Goal: Consume media (video, audio)

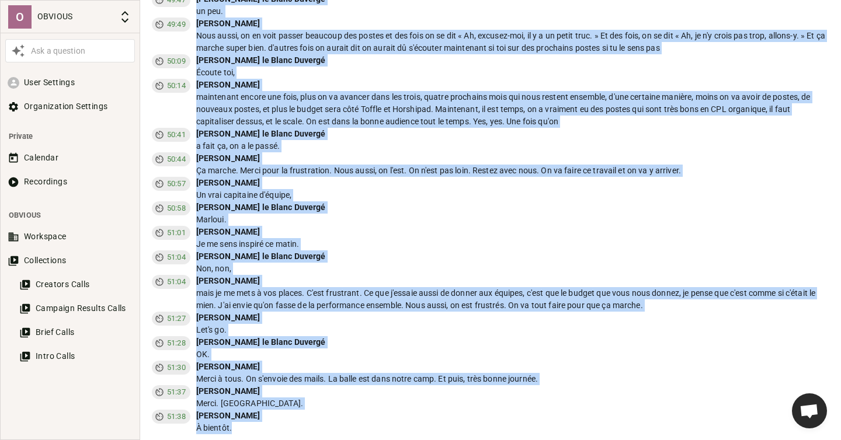
scroll to position [664, 0]
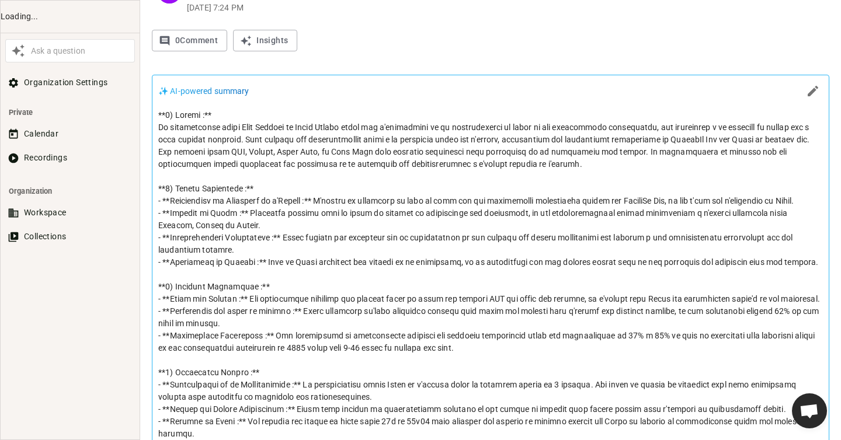
scroll to position [390, 0]
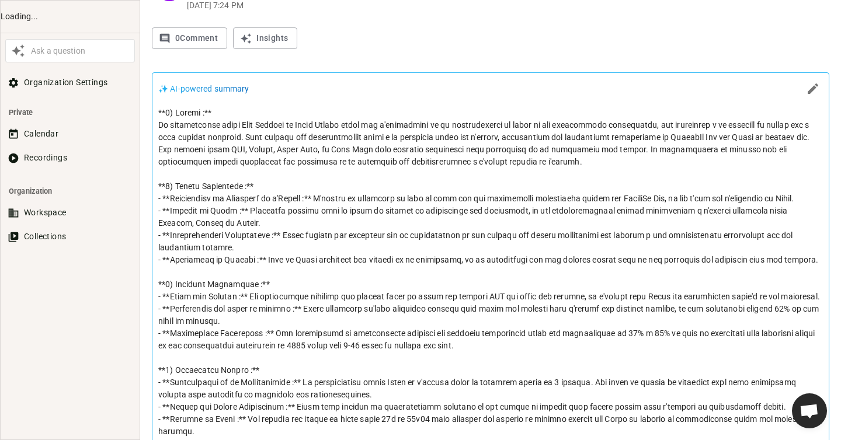
click at [337, 201] on p at bounding box center [490, 303] width 664 height 392
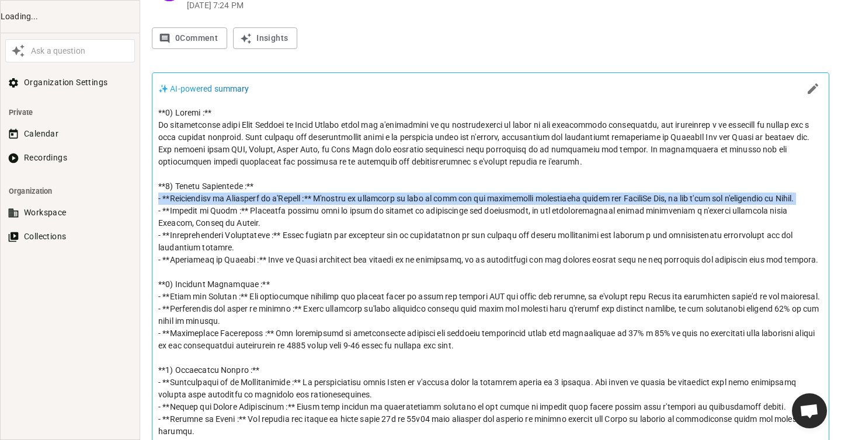
click at [337, 201] on p at bounding box center [490, 303] width 664 height 392
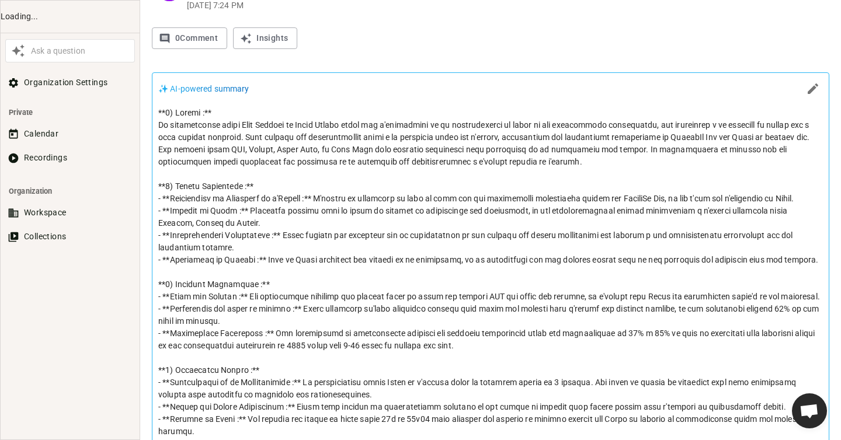
click at [312, 207] on p at bounding box center [490, 303] width 664 height 392
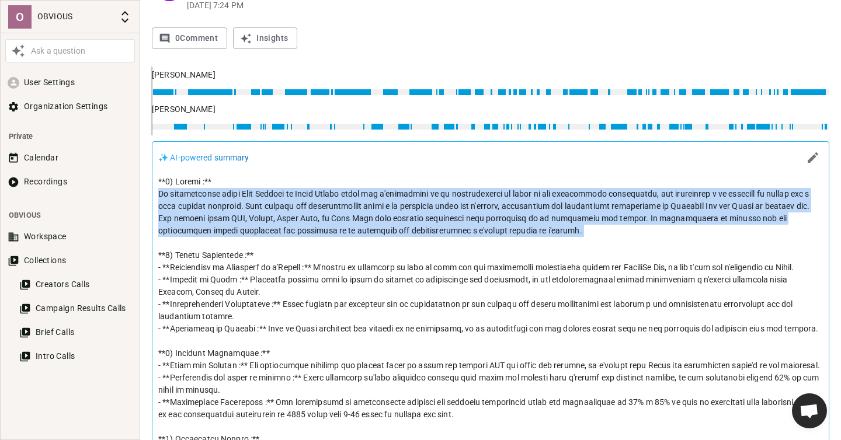
click at [312, 207] on p at bounding box center [490, 372] width 664 height 392
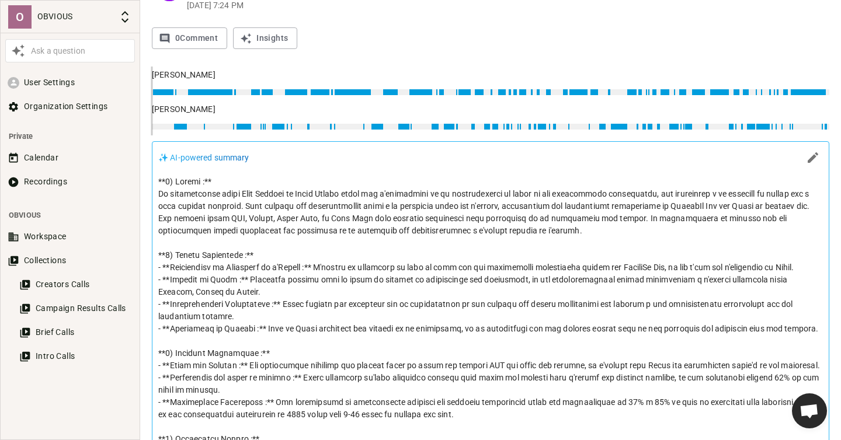
click at [344, 280] on p at bounding box center [490, 372] width 664 height 392
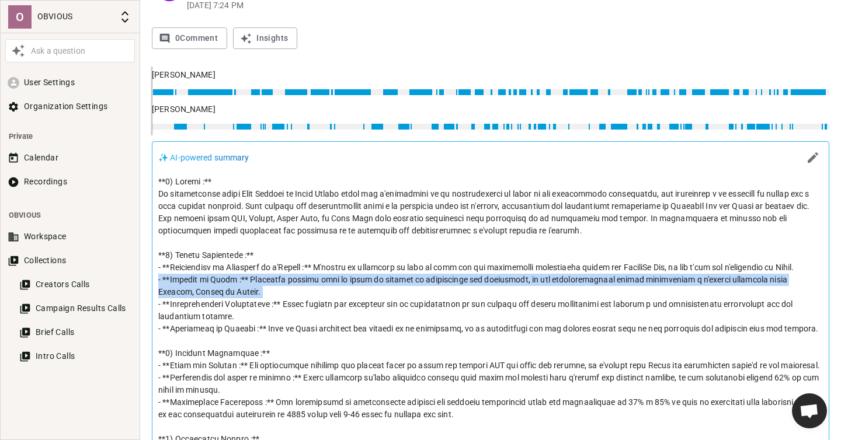
click at [344, 280] on p at bounding box center [490, 372] width 664 height 392
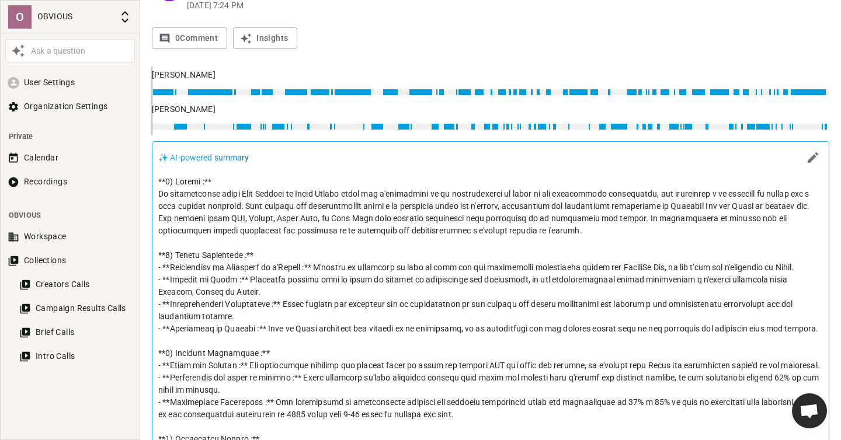
click at [380, 303] on p at bounding box center [490, 372] width 664 height 392
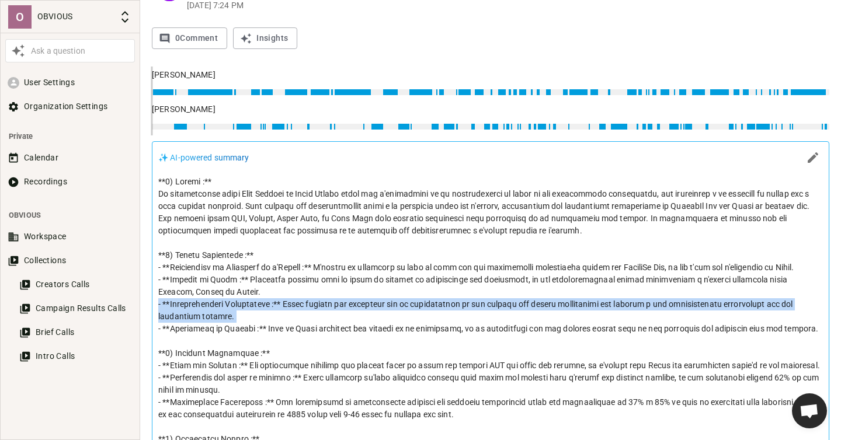
click at [380, 303] on p at bounding box center [490, 372] width 664 height 392
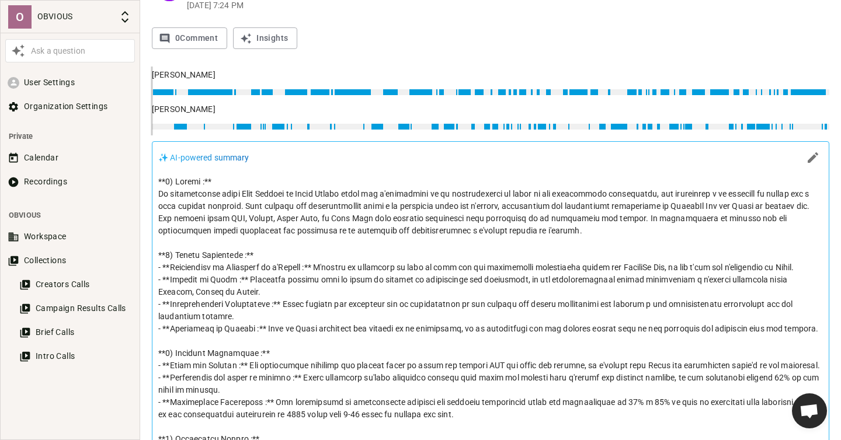
click at [412, 306] on p at bounding box center [490, 372] width 664 height 392
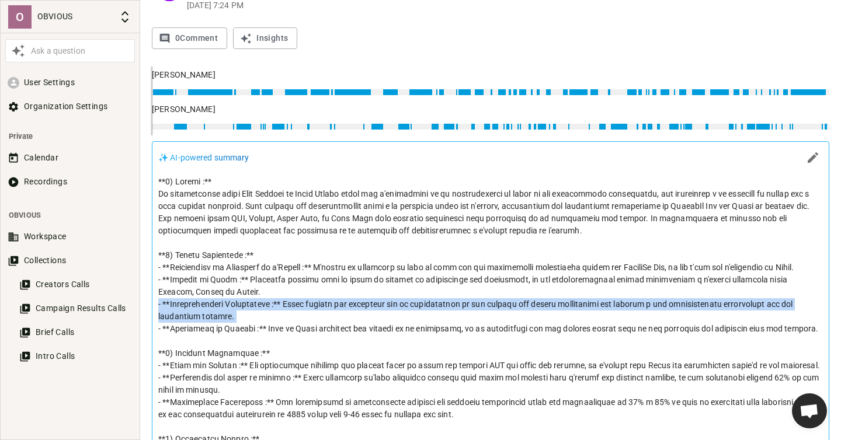
click at [412, 306] on p at bounding box center [490, 372] width 664 height 392
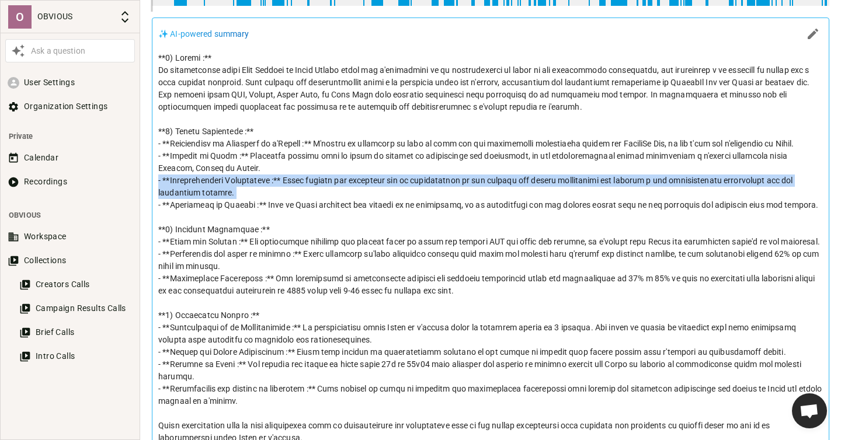
scroll to position [516, 0]
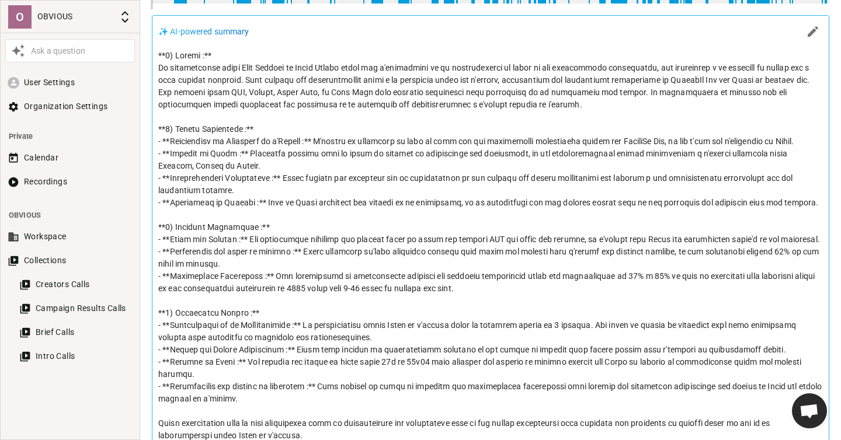
click at [406, 277] on p at bounding box center [490, 246] width 664 height 392
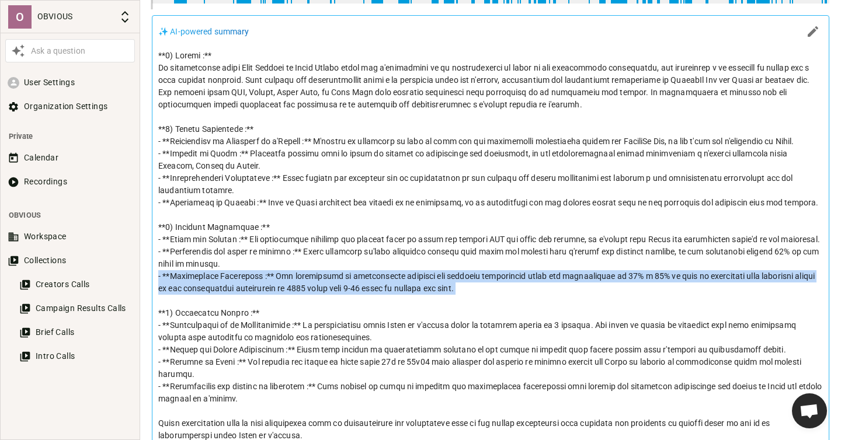
click at [406, 277] on p at bounding box center [490, 246] width 664 height 392
click at [308, 288] on p at bounding box center [490, 246] width 664 height 392
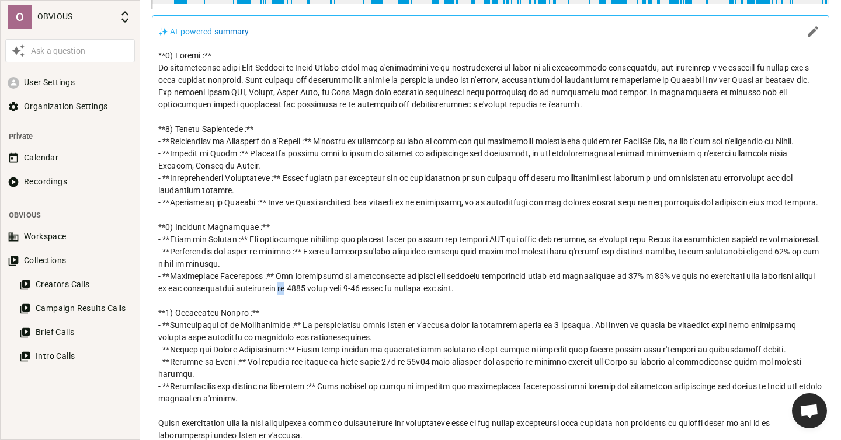
click at [308, 288] on p at bounding box center [490, 246] width 664 height 392
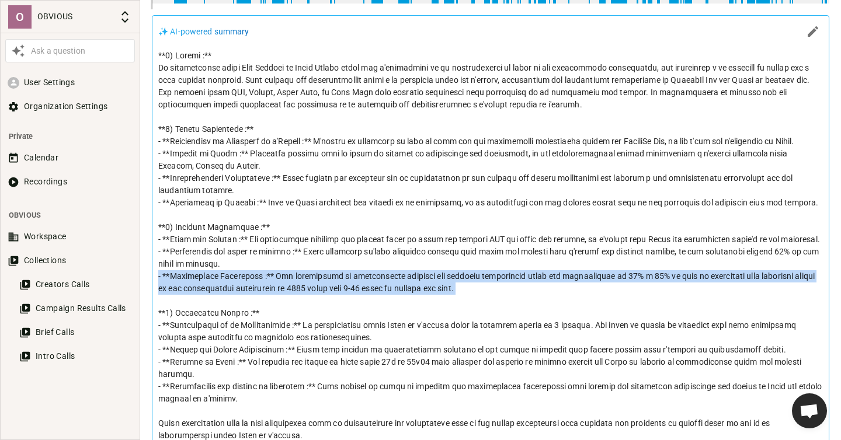
click at [308, 288] on p at bounding box center [490, 246] width 664 height 392
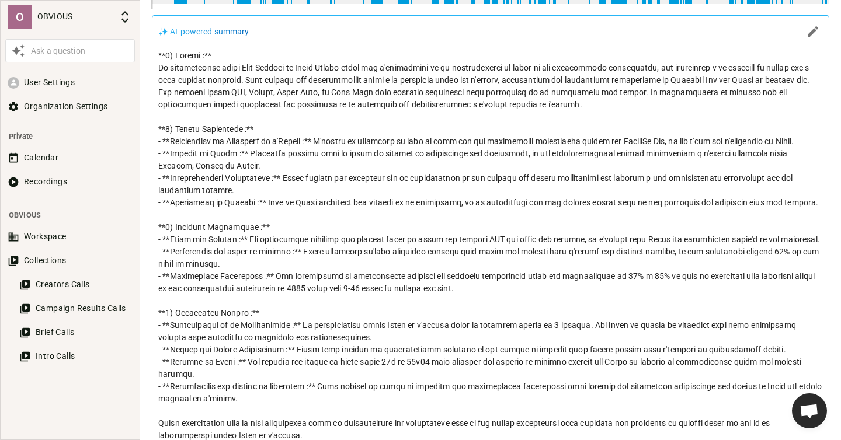
click at [349, 290] on p at bounding box center [490, 246] width 664 height 392
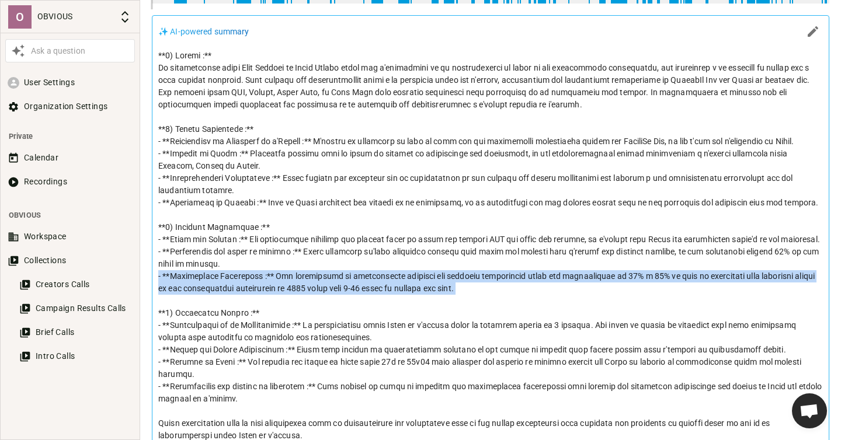
click at [349, 290] on p at bounding box center [490, 246] width 664 height 392
click at [388, 290] on p at bounding box center [490, 246] width 664 height 392
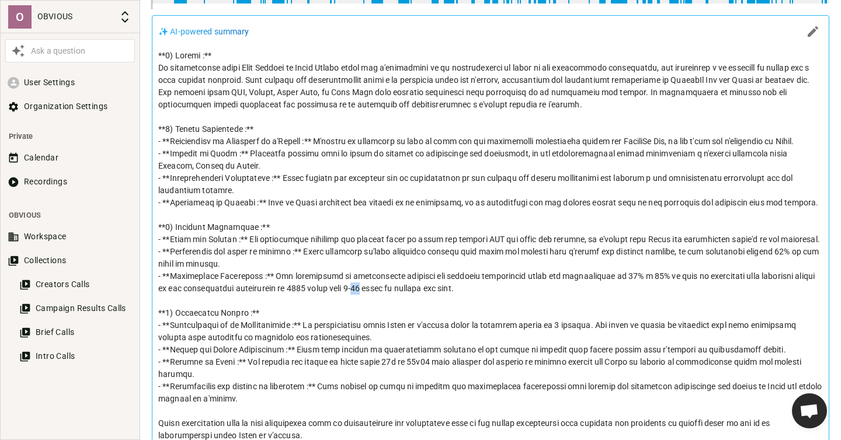
click at [388, 290] on p at bounding box center [490, 246] width 664 height 392
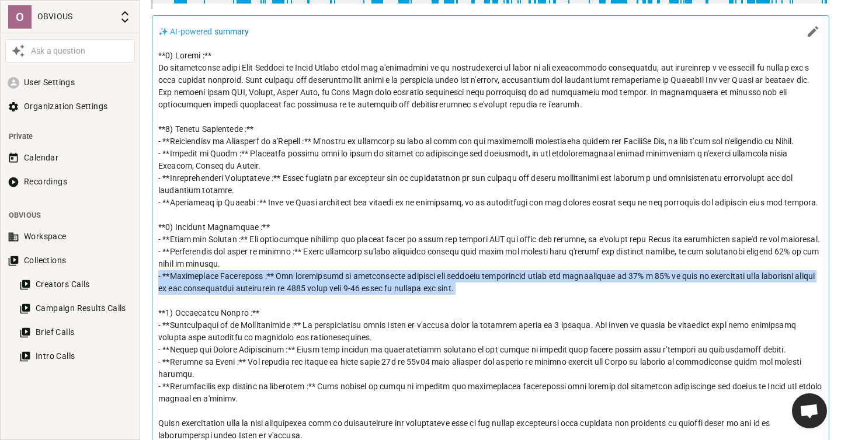
click at [388, 290] on p at bounding box center [490, 246] width 664 height 392
click at [408, 291] on p at bounding box center [490, 246] width 664 height 392
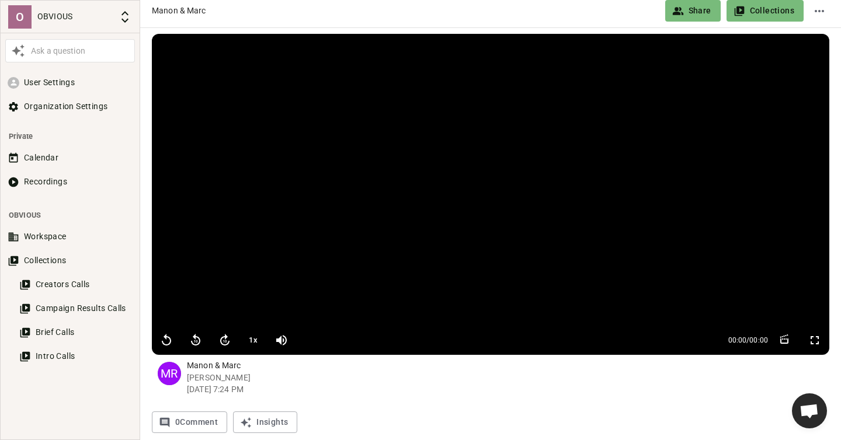
scroll to position [0, 0]
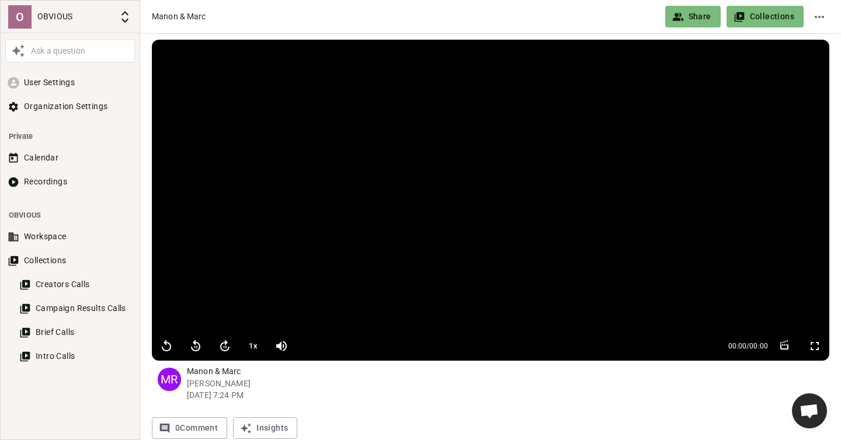
click at [210, 294] on video at bounding box center [490, 186] width 677 height 292
click at [165, 345] on icon "button" at bounding box center [166, 346] width 14 height 14
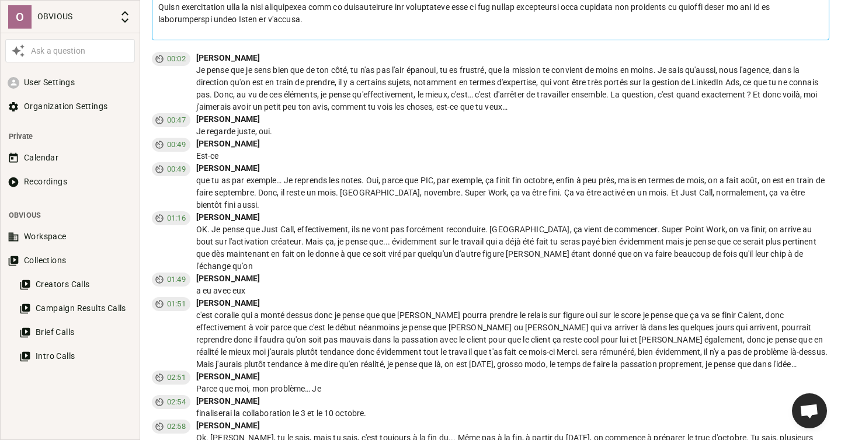
scroll to position [823, 0]
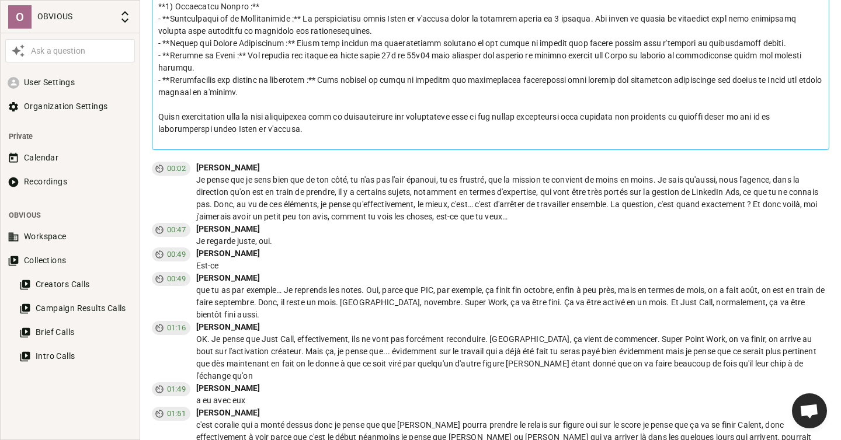
click at [409, 191] on div "Je pense que je sens bien que de ton côté, tu n'as pas l'air épanoui, tu es fru…" at bounding box center [512, 198] width 633 height 49
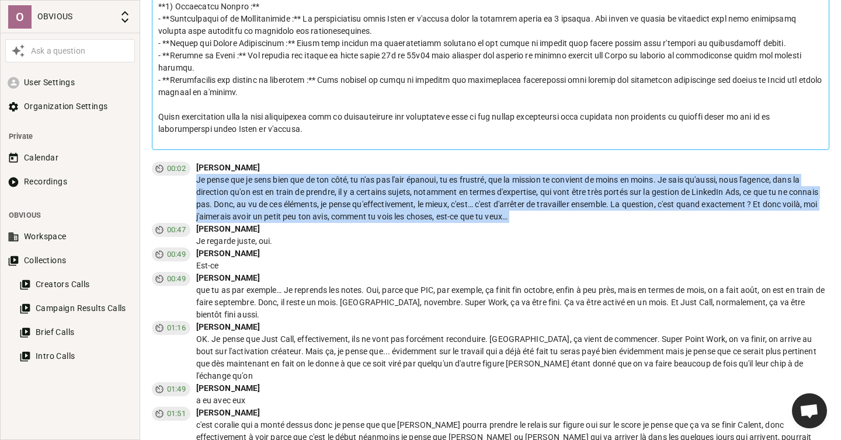
click at [409, 191] on div "Je pense que je sens bien que de ton côté, tu n'as pas l'air épanoui, tu es fru…" at bounding box center [512, 198] width 633 height 49
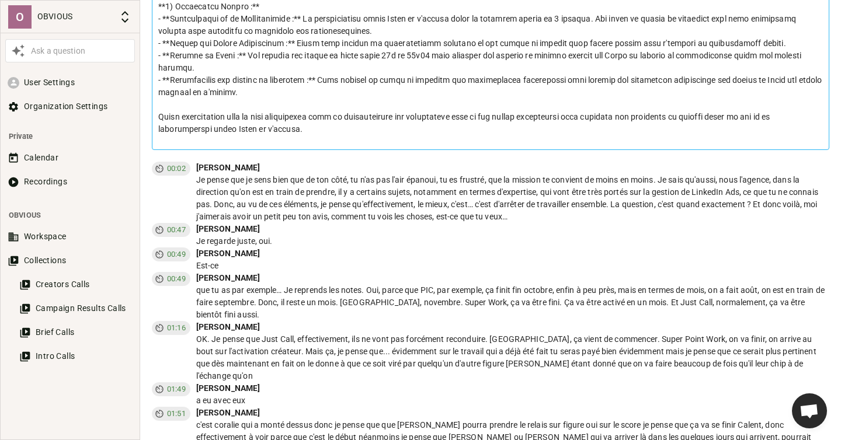
click at [508, 192] on div "Je pense que je sens bien que de ton côté, tu n'as pas l'air épanoui, tu es fru…" at bounding box center [512, 198] width 633 height 49
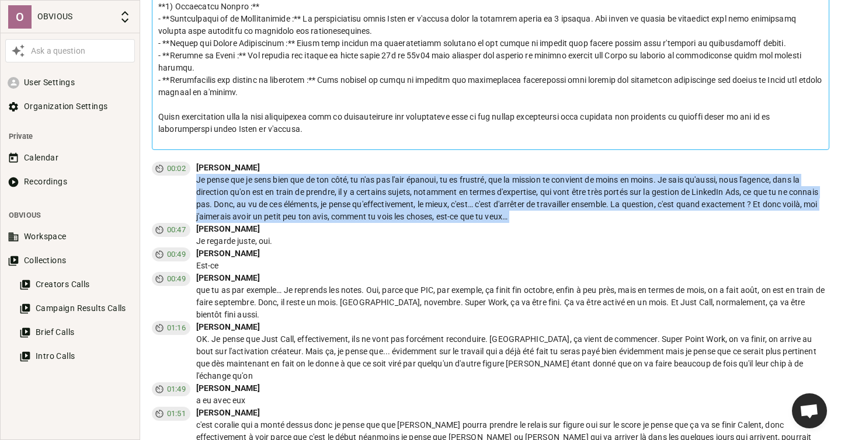
click at [508, 192] on div "Je pense que je sens bien que de ton côté, tu n'as pas l'air épanoui, tu es fru…" at bounding box center [512, 198] width 633 height 49
click at [556, 203] on div "Je pense que je sens bien que de ton côté, tu n'as pas l'air épanoui, tu es fru…" at bounding box center [512, 198] width 633 height 49
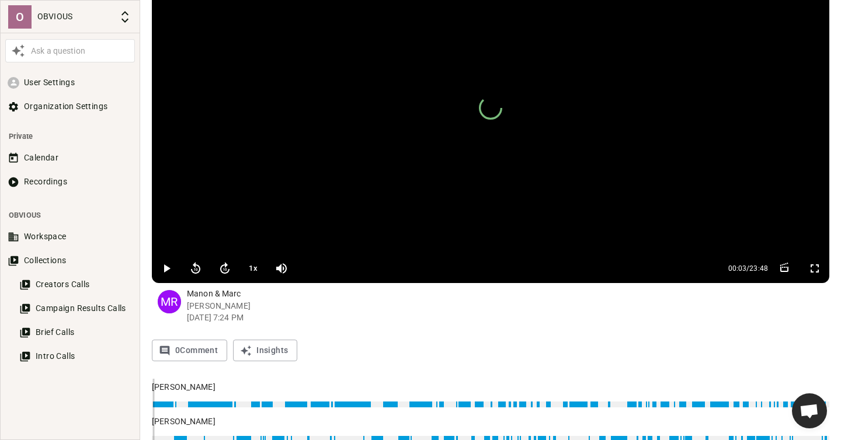
scroll to position [51, 0]
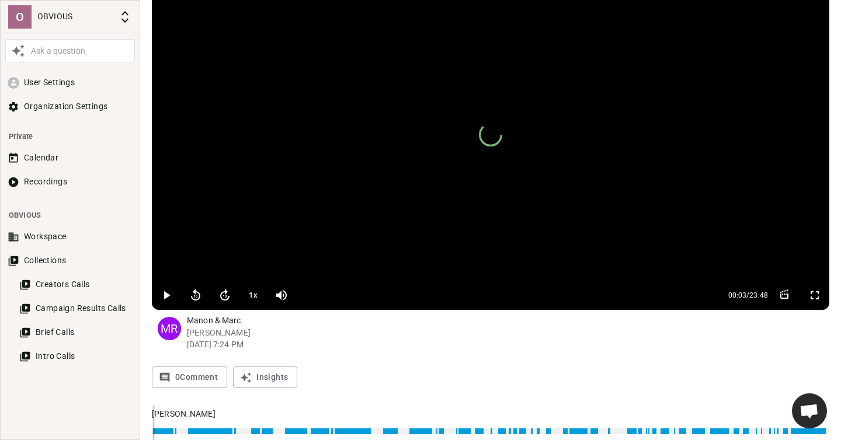
click at [162, 294] on icon "button" at bounding box center [166, 295] width 14 height 14
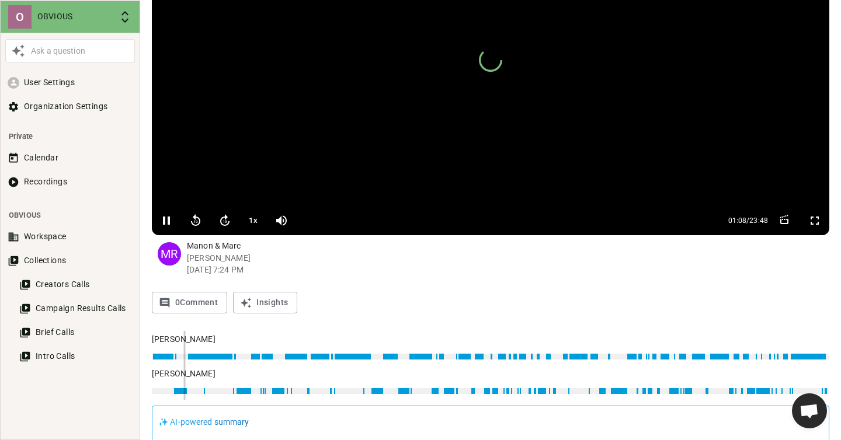
scroll to position [0, 0]
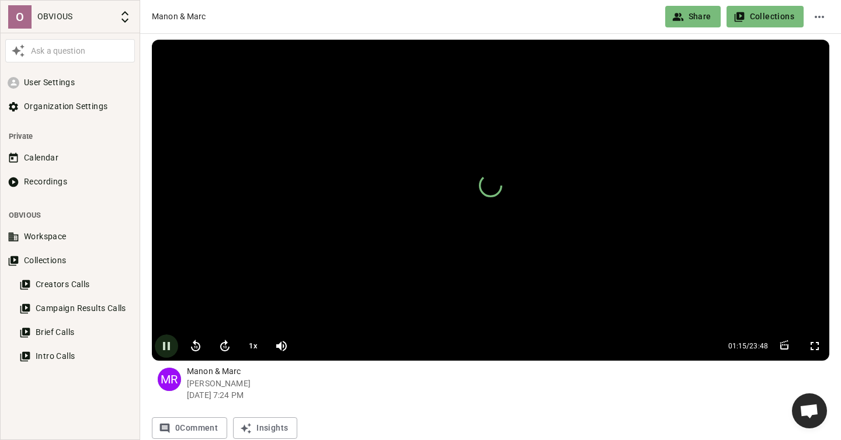
click at [169, 348] on icon "button" at bounding box center [166, 346] width 7 height 8
click at [164, 349] on icon "button" at bounding box center [167, 346] width 6 height 8
click at [164, 349] on icon "button" at bounding box center [166, 346] width 7 height 8
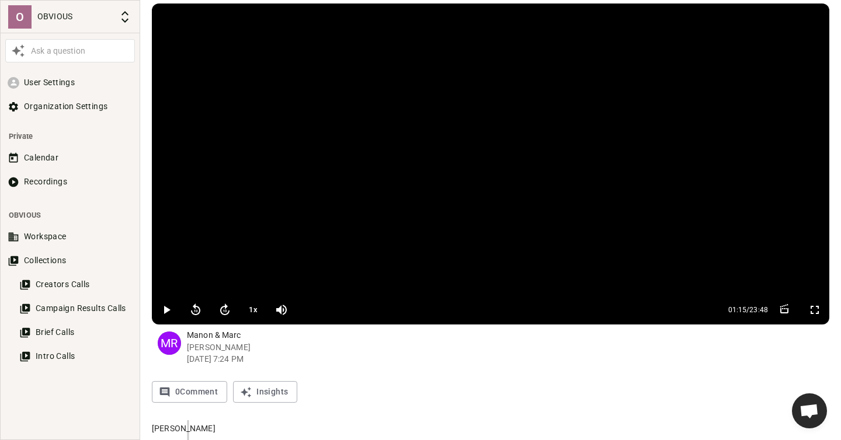
scroll to position [38, 0]
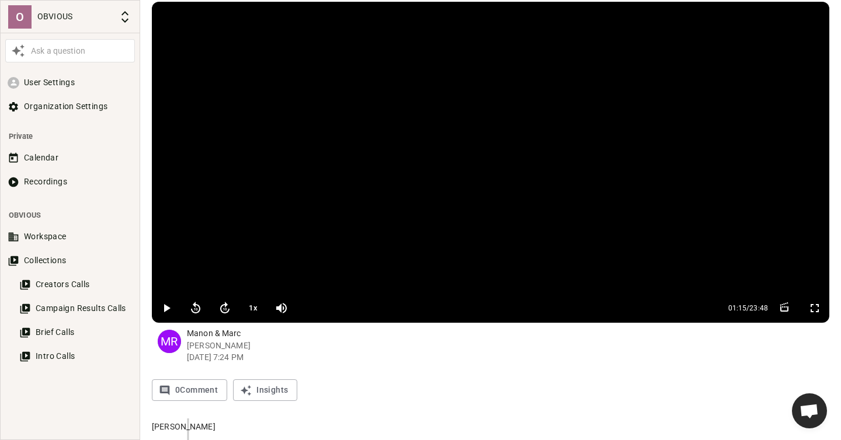
click at [161, 308] on icon "button" at bounding box center [166, 308] width 14 height 14
click at [165, 308] on icon "button" at bounding box center [166, 308] width 7 height 8
click at [167, 308] on icon "button" at bounding box center [167, 308] width 6 height 8
click at [165, 310] on icon "button" at bounding box center [166, 308] width 7 height 8
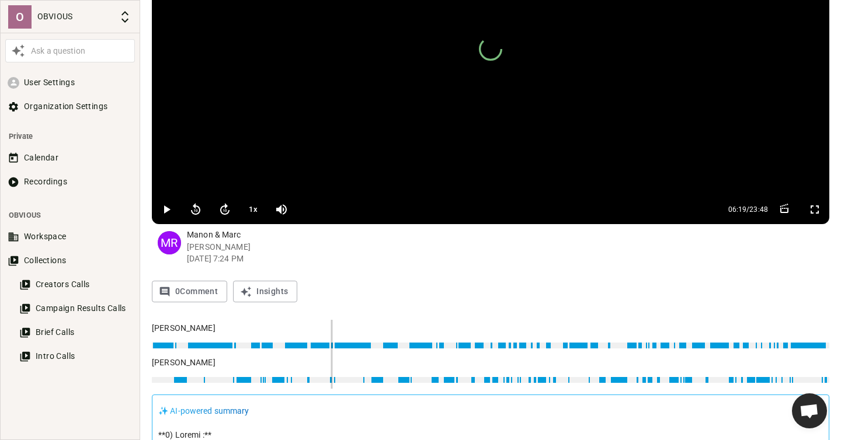
scroll to position [0, 0]
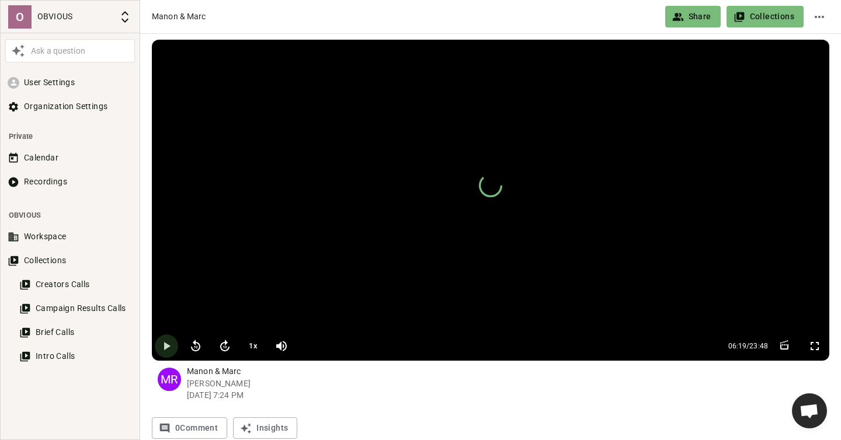
click at [166, 344] on icon "button" at bounding box center [167, 346] width 6 height 8
click at [166, 350] on icon "button" at bounding box center [166, 346] width 14 height 14
type input "1424"
